Goal: Information Seeking & Learning: Learn about a topic

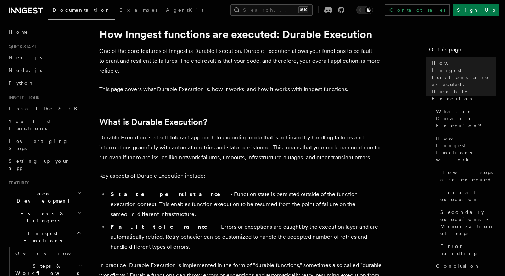
scroll to position [19, 0]
drag, startPoint x: 181, startPoint y: 133, endPoint x: 208, endPoint y: 126, distance: 28.4
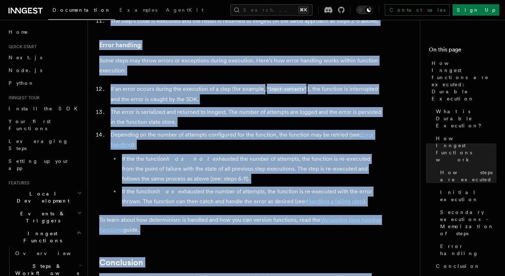
scroll to position [1168, 0]
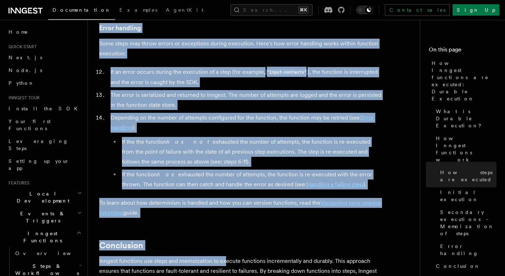
drag, startPoint x: 100, startPoint y: 69, endPoint x: 226, endPoint y: 231, distance: 205.7
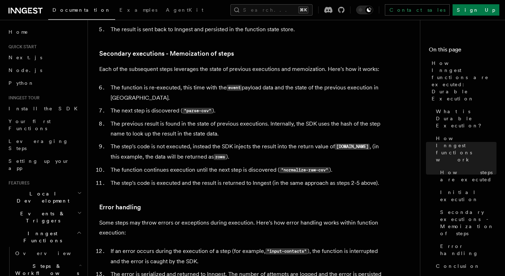
scroll to position [1, 0]
click at [77, 208] on icon "button" at bounding box center [79, 211] width 5 height 6
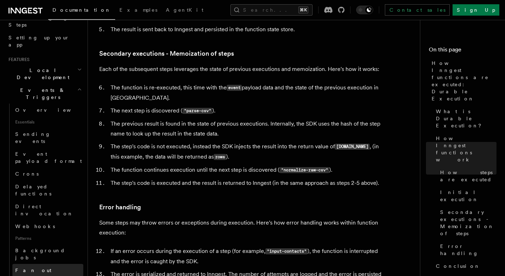
scroll to position [180, 0]
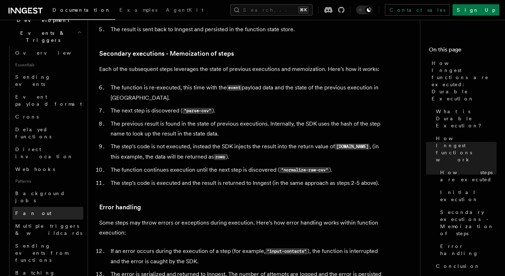
click at [24, 210] on span "Fan out" at bounding box center [33, 213] width 36 height 6
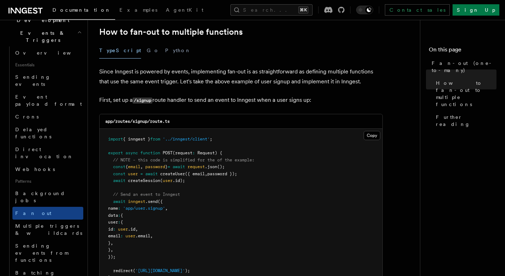
scroll to position [411, 0]
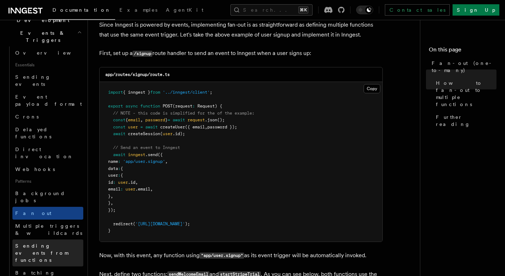
click at [29, 243] on span "Sending events from functions" at bounding box center [41, 253] width 53 height 20
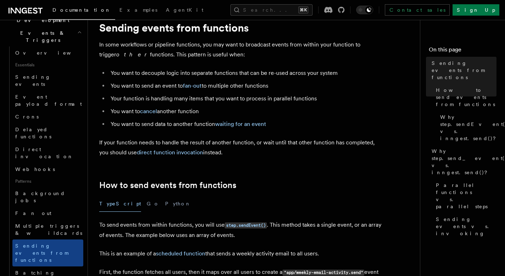
scroll to position [73, 0]
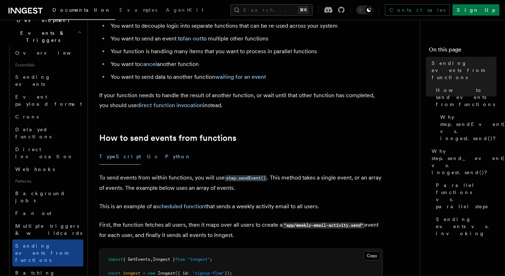
click at [165, 159] on button "Python" at bounding box center [178, 156] width 26 height 16
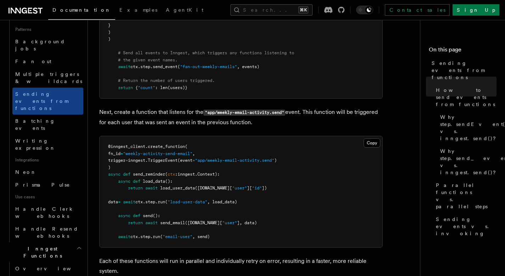
scroll to position [333, 0]
click at [79, 275] on icon "button" at bounding box center [80, 279] width 3 height 6
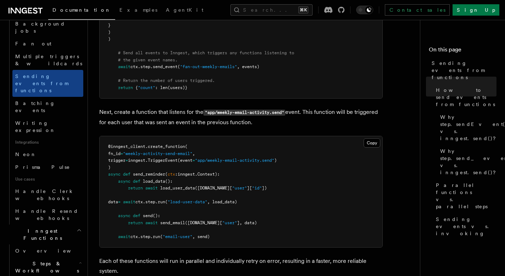
scroll to position [351, 0]
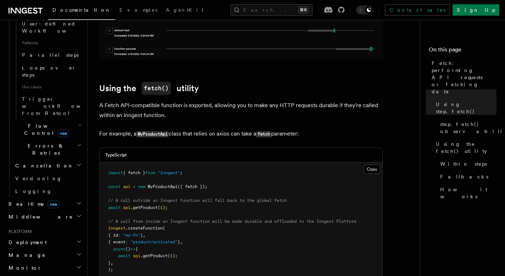
scroll to position [436, 0]
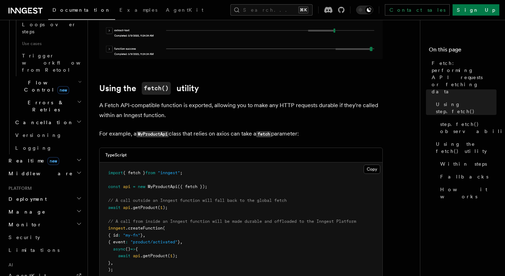
click at [63, 192] on h2 "Deployment" at bounding box center [45, 198] width 78 height 13
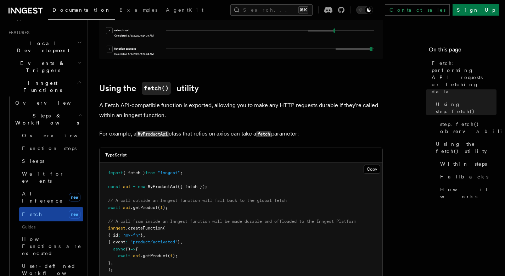
scroll to position [140, 0]
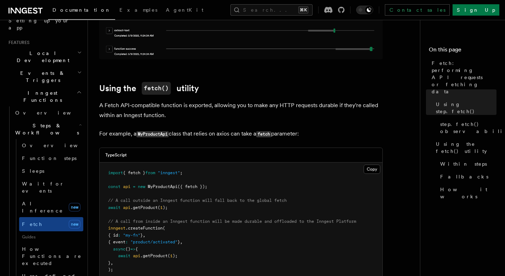
click at [63, 67] on h2 "Events & Triggers" at bounding box center [45, 77] width 78 height 20
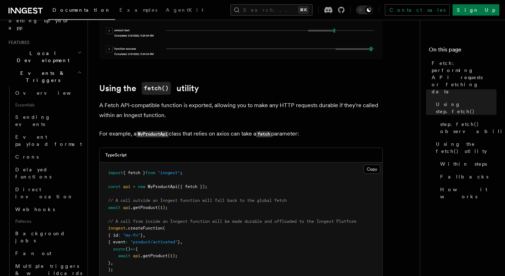
click at [63, 47] on h2 "Local Development" at bounding box center [45, 57] width 78 height 20
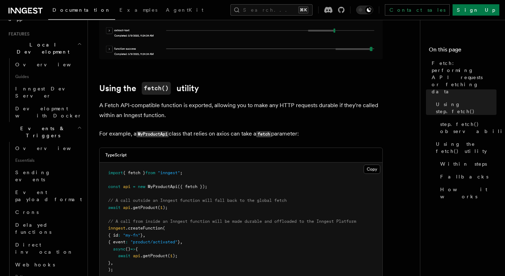
scroll to position [156, 0]
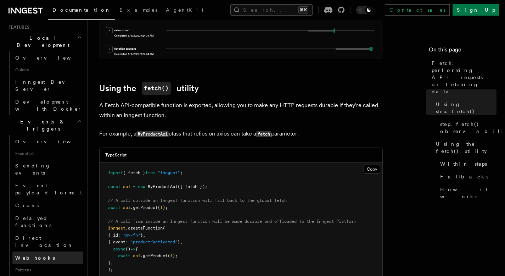
click at [24, 255] on span "Webhooks" at bounding box center [35, 258] width 40 height 6
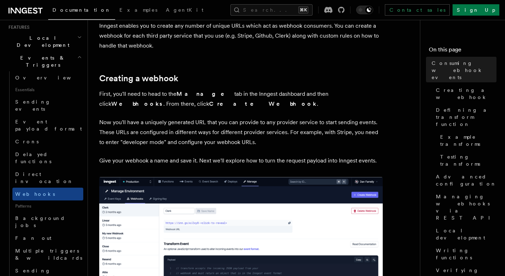
scroll to position [163, 0]
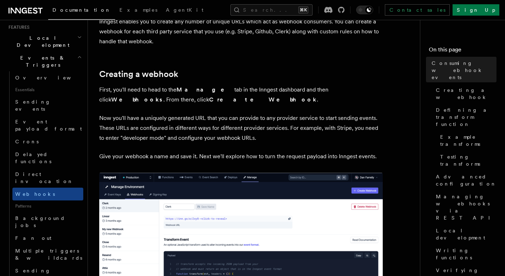
drag, startPoint x: 179, startPoint y: 120, endPoint x: 239, endPoint y: 129, distance: 60.8
click at [185, 121] on p "Now you'll have a uniquely generated URL that you can provide to any provider s…" at bounding box center [241, 128] width 284 height 30
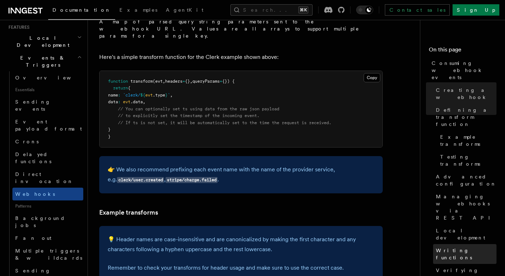
scroll to position [897, 0]
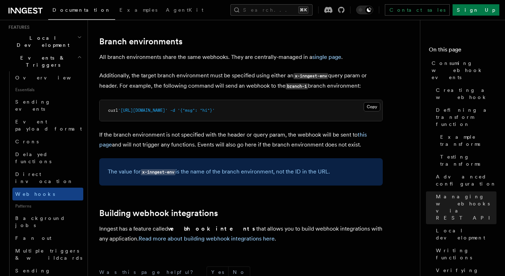
scroll to position [2443, 0]
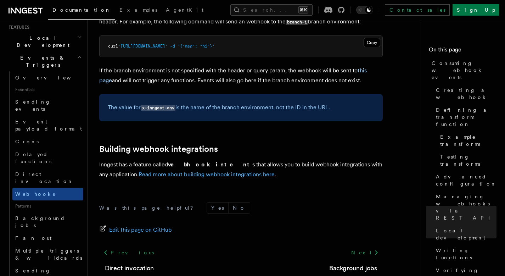
click at [200, 171] on link "Read more about building webhook integrations here" at bounding box center [207, 174] width 136 height 7
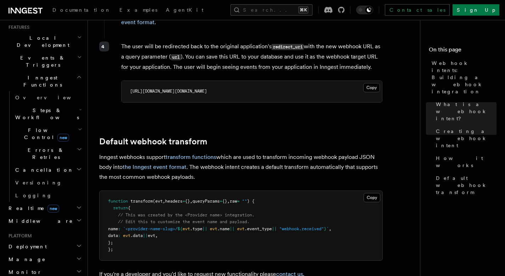
scroll to position [827, 0]
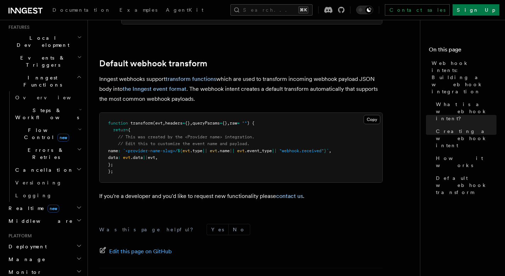
click at [30, 217] on span "Middleware" at bounding box center [39, 220] width 67 height 7
click at [44, 243] on span "Creating middleware" at bounding box center [45, 249] width 60 height 13
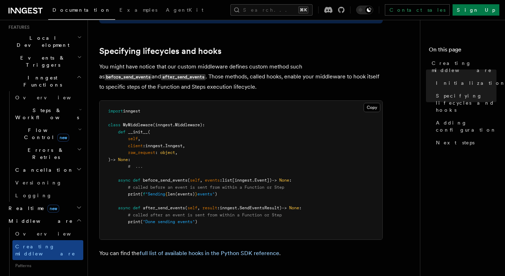
scroll to position [391, 0]
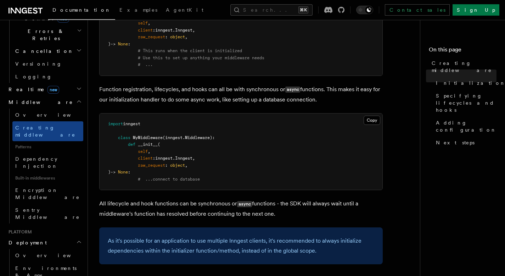
scroll to position [295, 0]
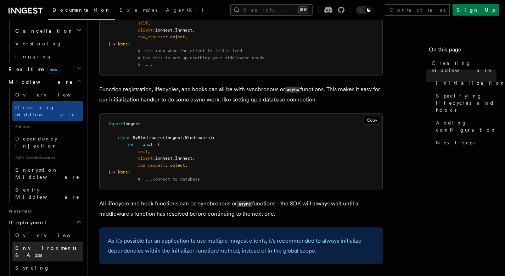
click at [47, 245] on span "Environments & Apps" at bounding box center [45, 251] width 61 height 13
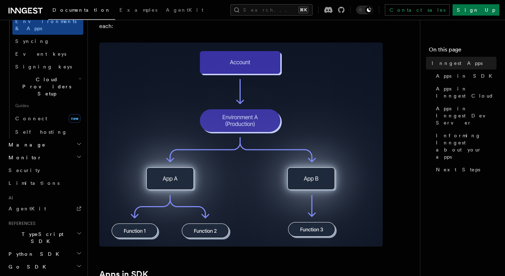
scroll to position [148, 0]
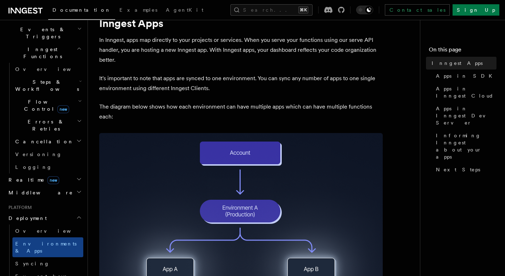
scroll to position [188, 0]
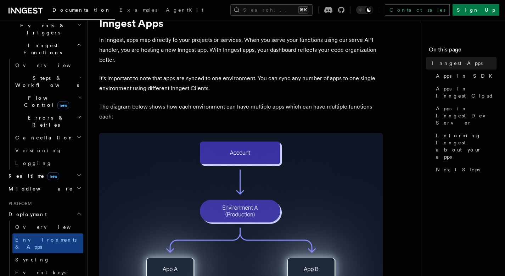
click at [66, 91] on h2 "Flow Control new" at bounding box center [47, 101] width 71 height 20
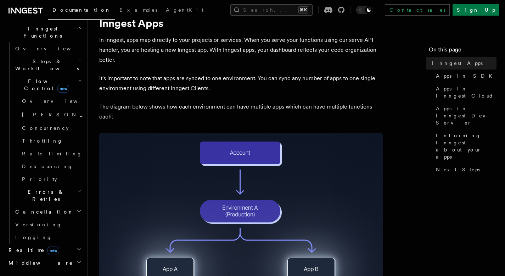
scroll to position [230, 0]
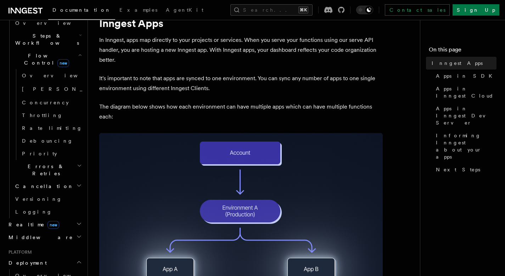
click at [76, 183] on icon "button" at bounding box center [79, 186] width 6 height 6
click at [41, 163] on span "Errors & Retries" at bounding box center [44, 170] width 65 height 14
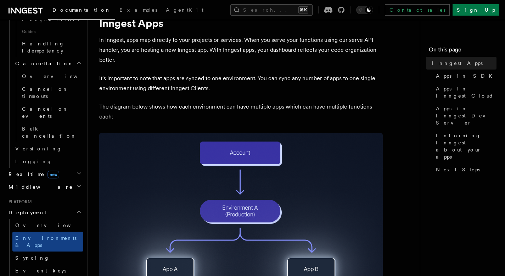
scroll to position [471, 0]
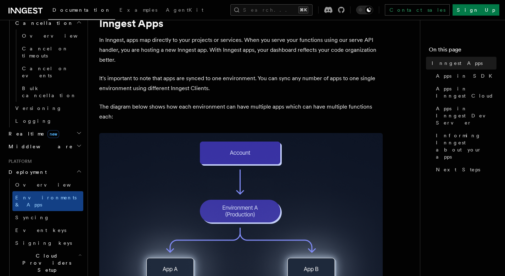
scroll to position [580, 0]
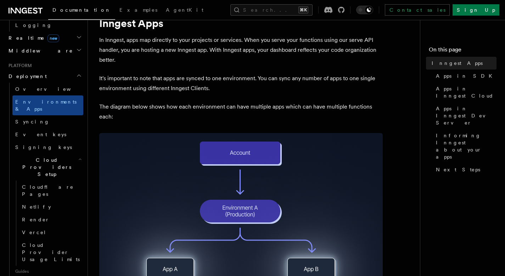
scroll to position [592, 0]
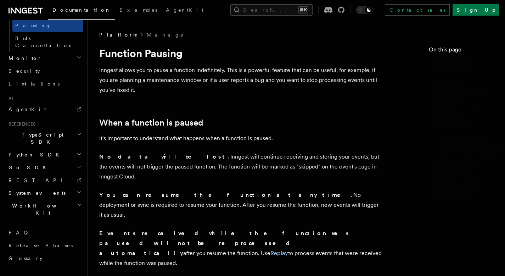
scroll to position [355, 0]
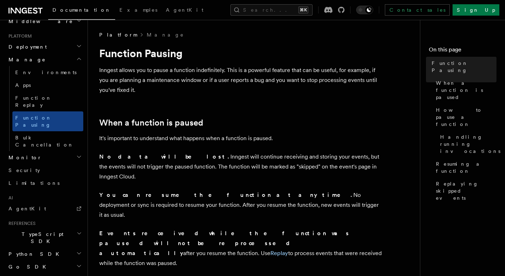
drag, startPoint x: 109, startPoint y: 66, endPoint x: 247, endPoint y: 97, distance: 141.6
click at [129, 72] on p "Inngest allows you to pause a function indefinitely. This is a powerful feature…" at bounding box center [241, 80] width 284 height 30
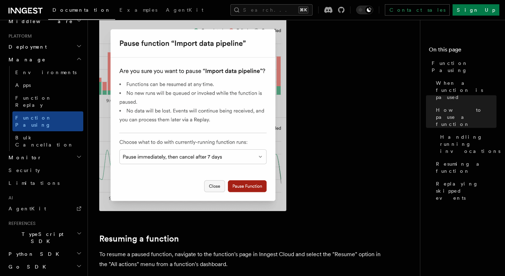
scroll to position [355, 0]
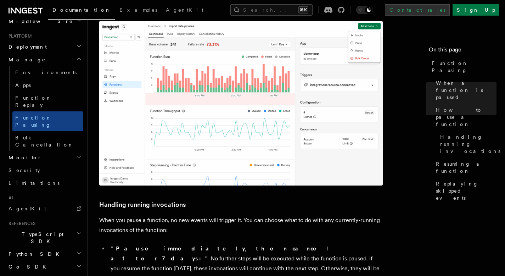
click at [450, 12] on link "Contact sales" at bounding box center [417, 9] width 65 height 11
